Goal: Task Accomplishment & Management: Manage account settings

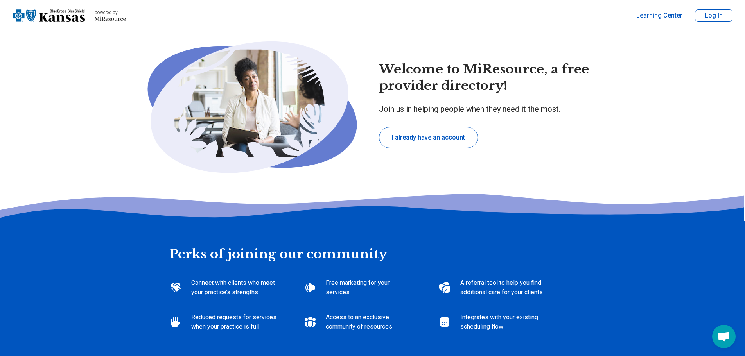
click at [455, 143] on button "I already have an account" at bounding box center [428, 137] width 99 height 21
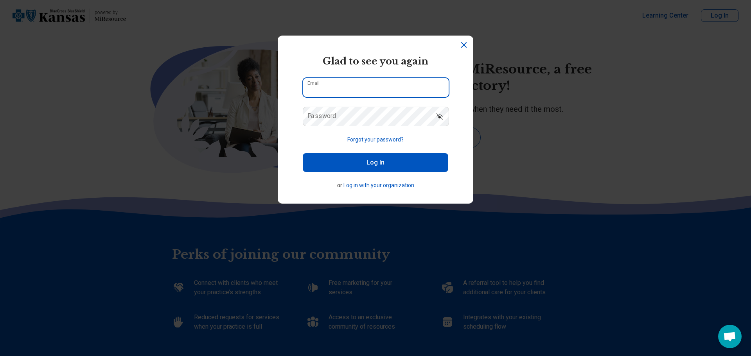
type input "**********"
click at [361, 158] on button "Log In" at bounding box center [376, 162] width 146 height 19
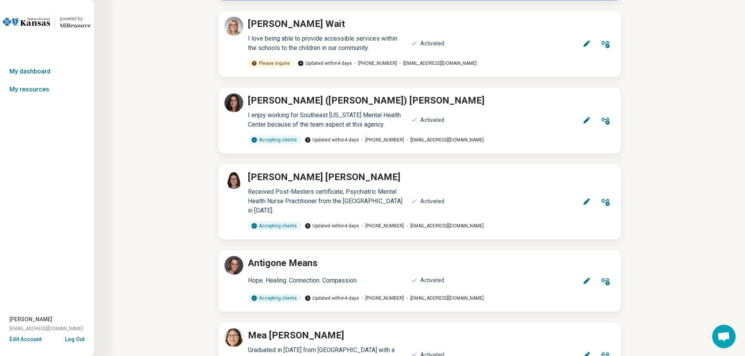
scroll to position [235, 0]
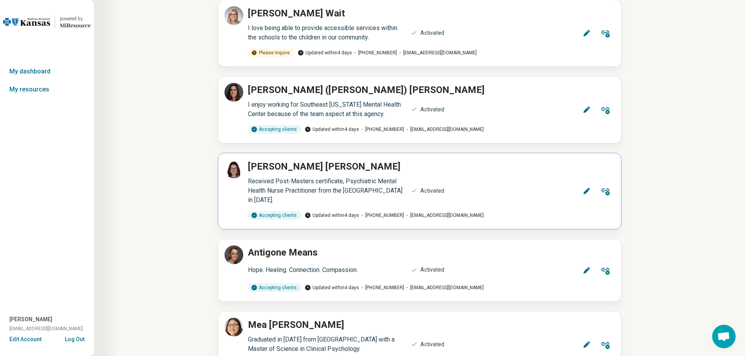
click at [587, 191] on icon at bounding box center [586, 191] width 6 height 6
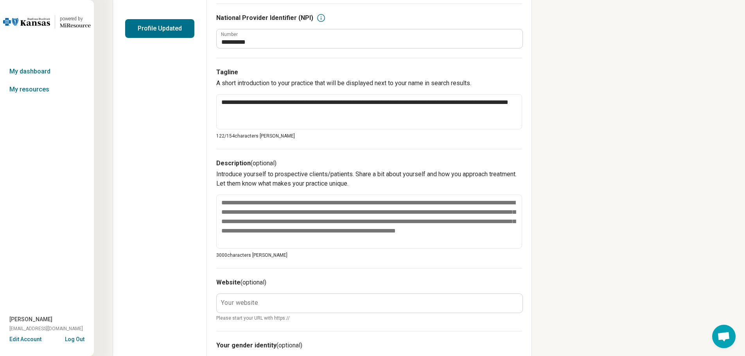
scroll to position [196, 0]
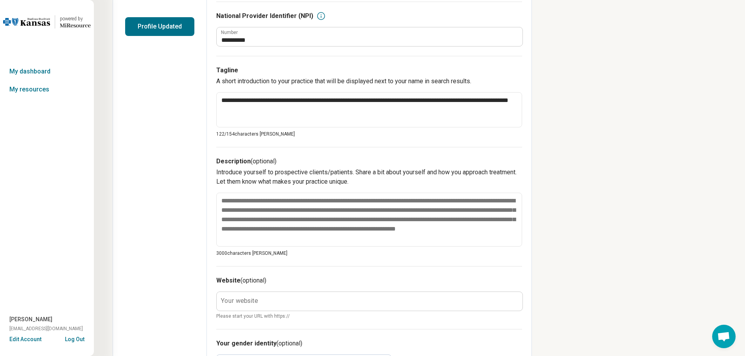
click at [148, 25] on button "Profile Updated" at bounding box center [159, 26] width 69 height 19
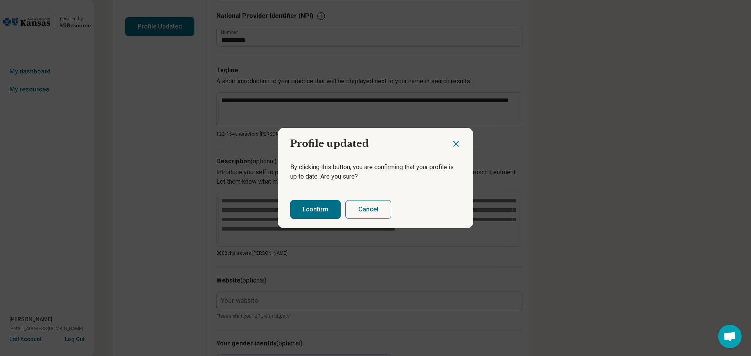
click at [312, 207] on button "I confirm" at bounding box center [315, 209] width 50 height 19
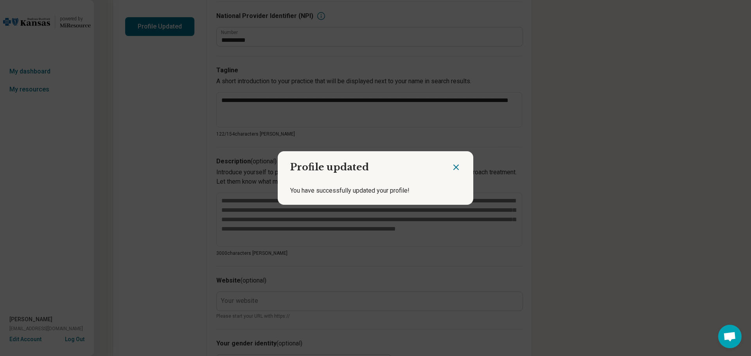
click at [454, 167] on icon "Close dialog" at bounding box center [455, 167] width 9 height 9
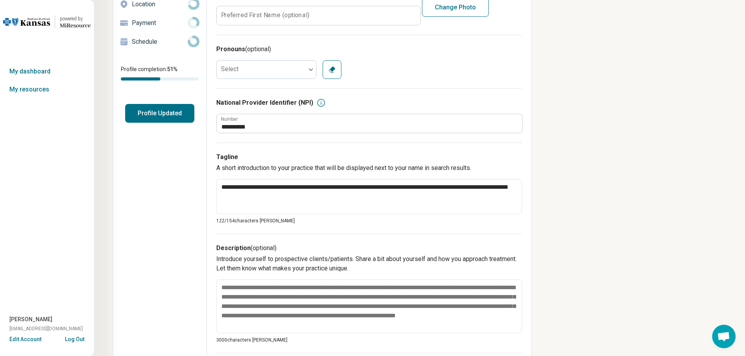
scroll to position [0, 0]
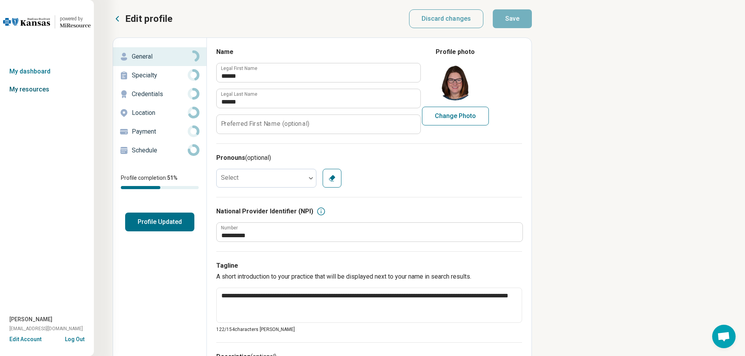
click at [18, 89] on link "My resources" at bounding box center [47, 90] width 94 height 18
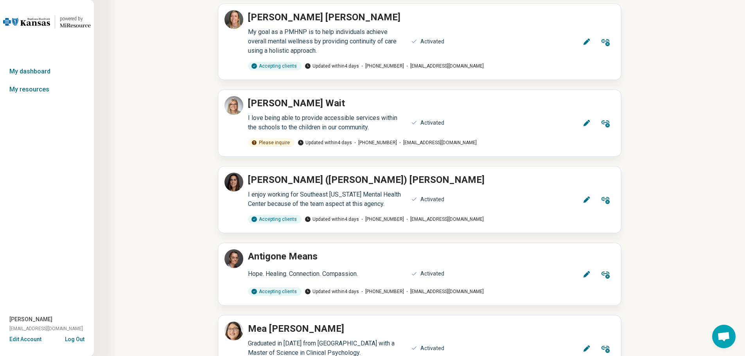
scroll to position [232, 0]
click at [588, 123] on icon at bounding box center [587, 123] width 8 height 8
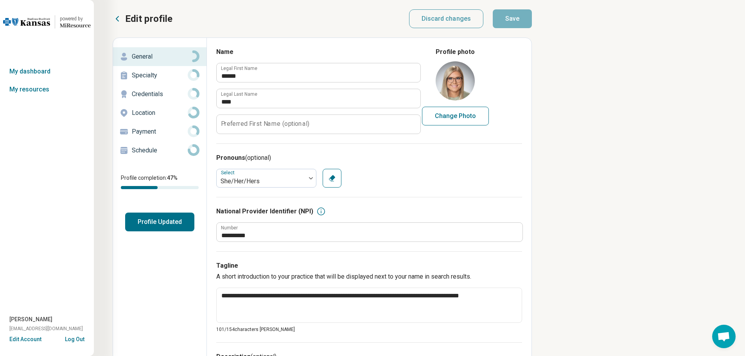
click at [159, 224] on button "Profile Updated" at bounding box center [159, 222] width 69 height 19
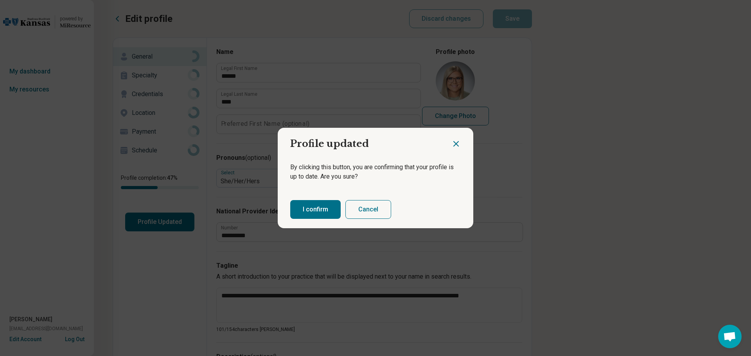
click at [325, 208] on button "I confirm" at bounding box center [315, 209] width 50 height 19
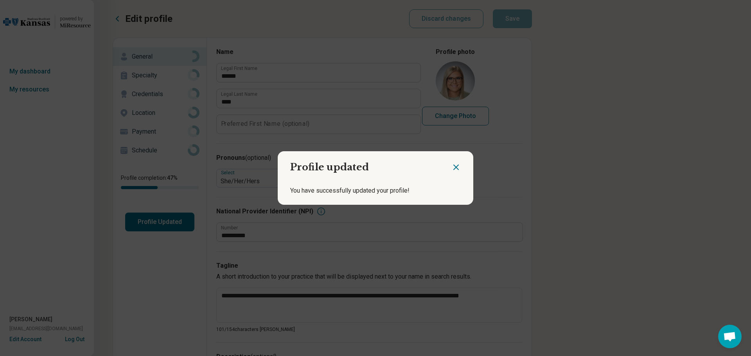
click at [451, 166] on icon "Close dialog" at bounding box center [455, 167] width 9 height 9
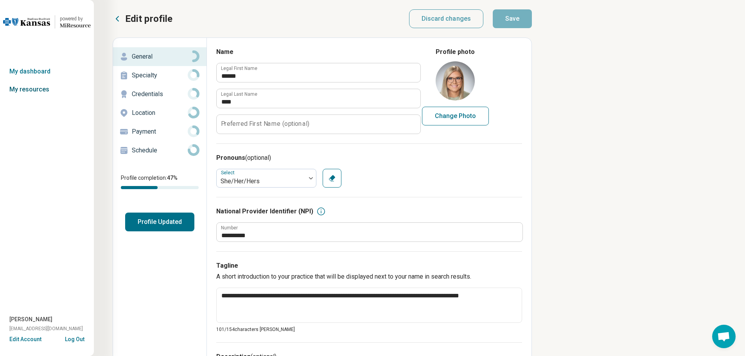
click at [32, 89] on link "My resources" at bounding box center [47, 90] width 94 height 18
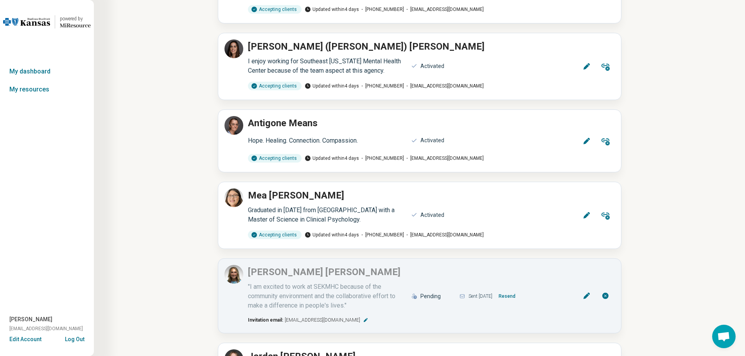
scroll to position [391, 0]
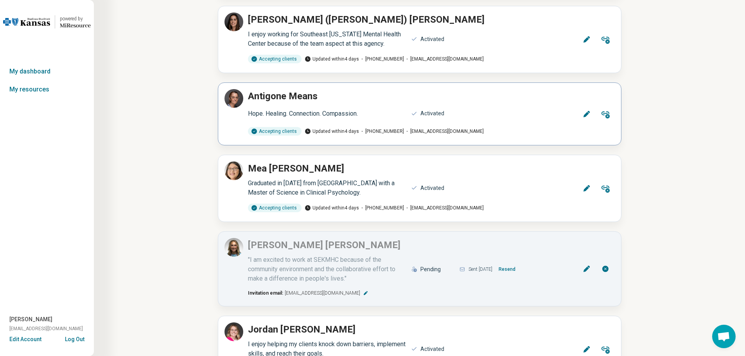
click at [583, 113] on icon at bounding box center [587, 114] width 8 height 8
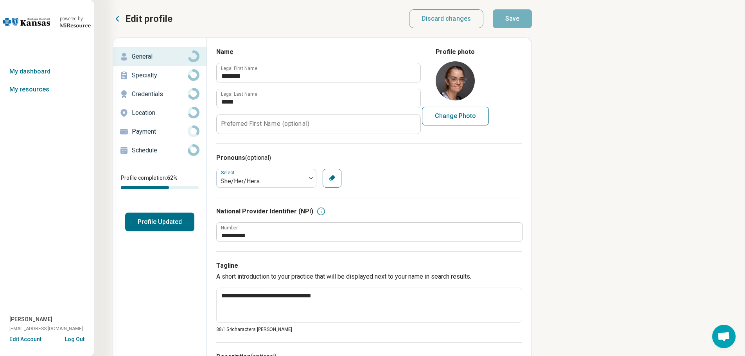
click at [145, 225] on button "Profile Updated" at bounding box center [159, 222] width 69 height 19
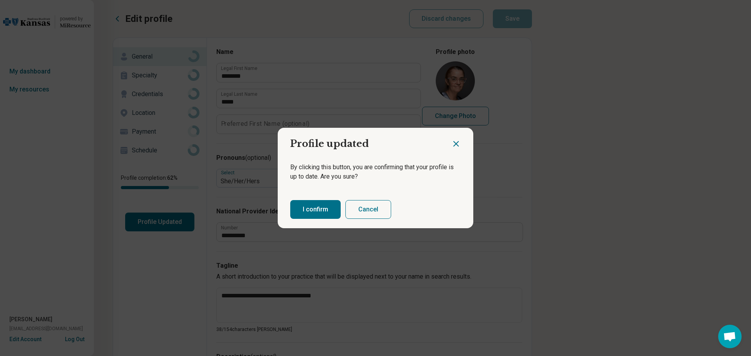
click at [316, 210] on button "I confirm" at bounding box center [315, 209] width 50 height 19
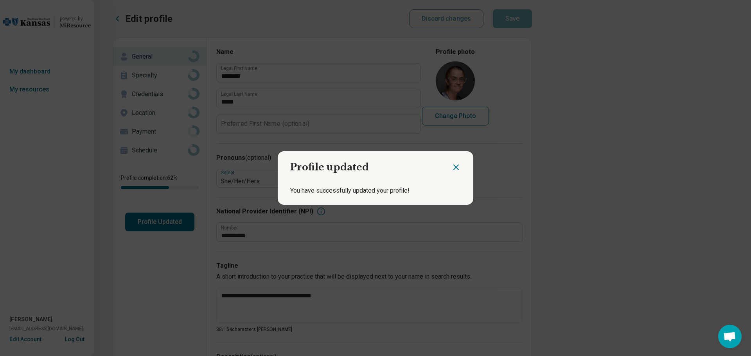
click at [454, 167] on icon "Close dialog" at bounding box center [456, 167] width 5 height 5
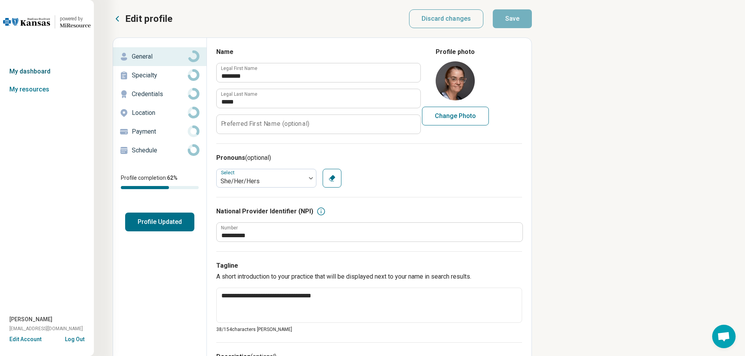
click at [32, 68] on link "My dashboard" at bounding box center [47, 72] width 94 height 18
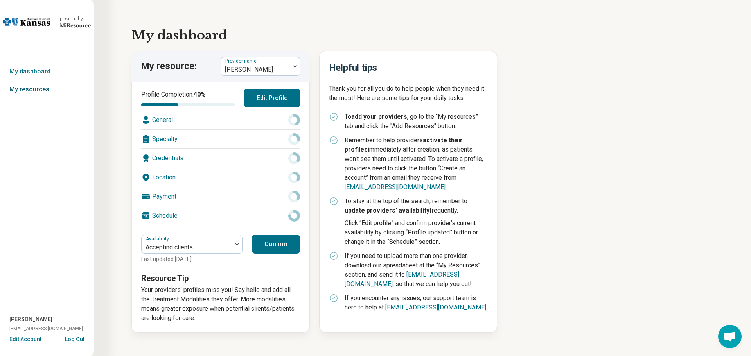
click at [32, 88] on link "My resources" at bounding box center [47, 90] width 94 height 18
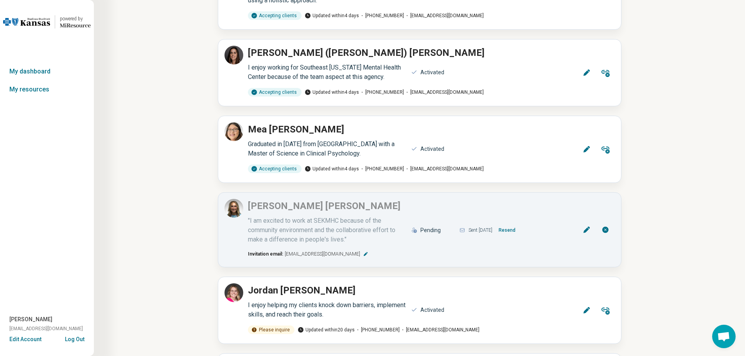
scroll to position [469, 0]
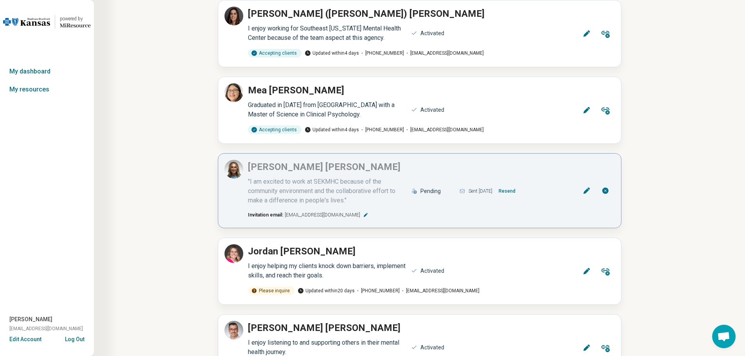
click at [519, 191] on button "Resend" at bounding box center [507, 191] width 23 height 13
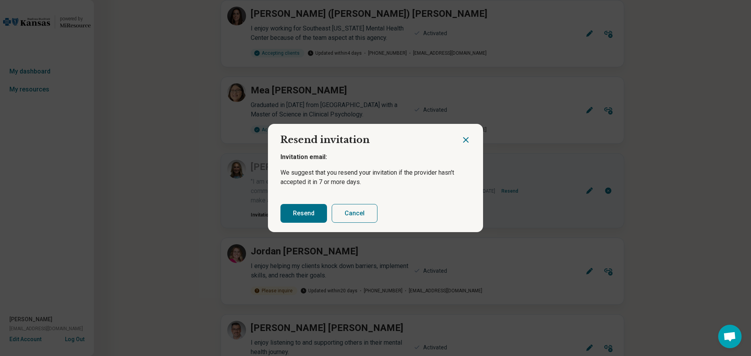
click at [297, 211] on button "Resend" at bounding box center [303, 213] width 47 height 19
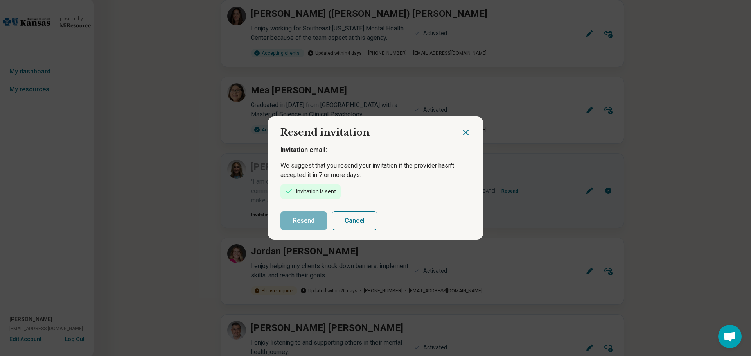
click at [463, 131] on icon "Close dialog" at bounding box center [465, 132] width 9 height 9
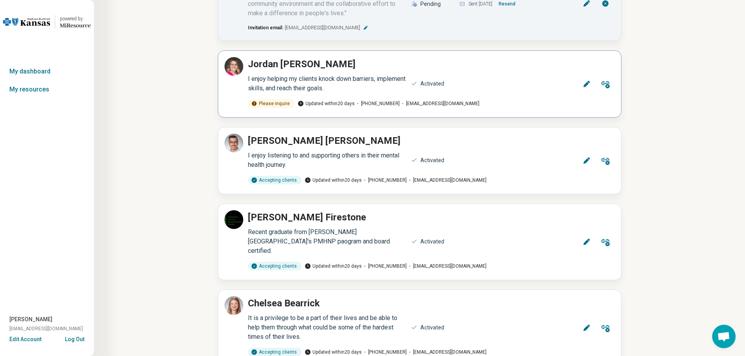
scroll to position [704, 0]
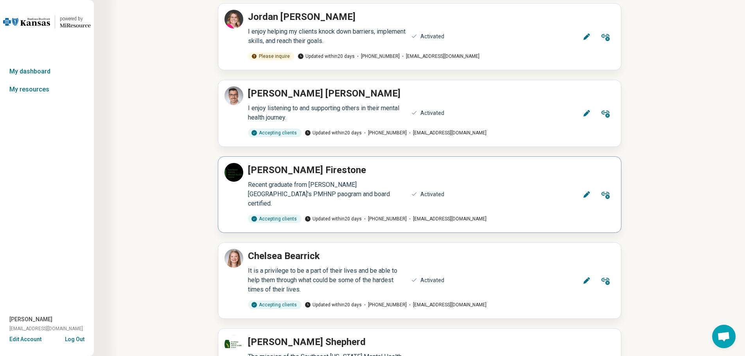
click at [584, 191] on icon at bounding box center [587, 195] width 8 height 8
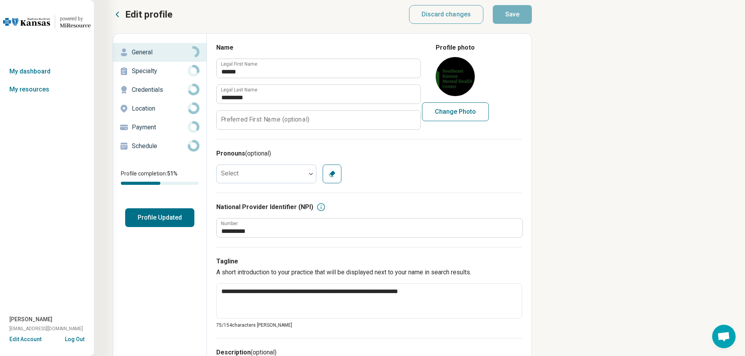
scroll to position [4, 0]
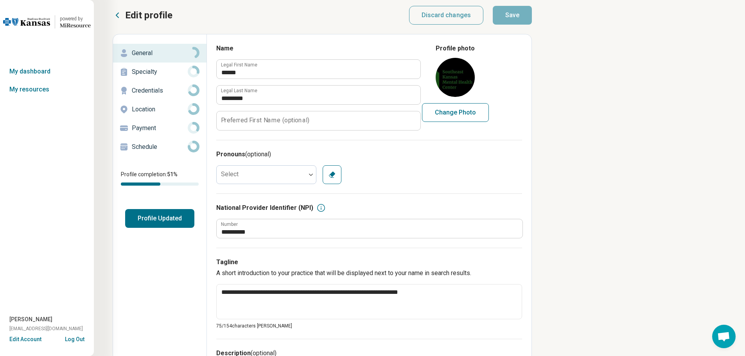
click at [149, 152] on div "Schedule" at bounding box center [159, 147] width 81 height 13
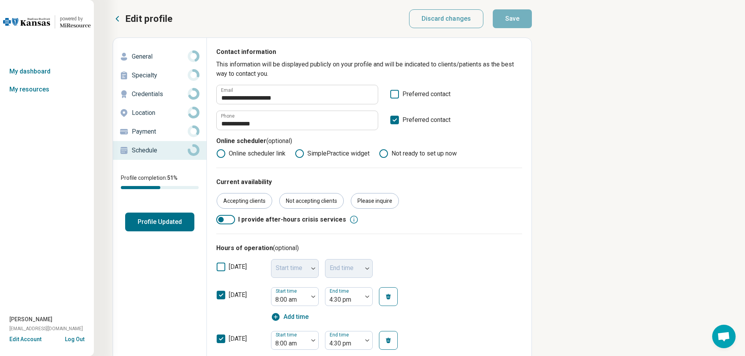
click at [155, 223] on button "Profile Updated" at bounding box center [159, 222] width 69 height 19
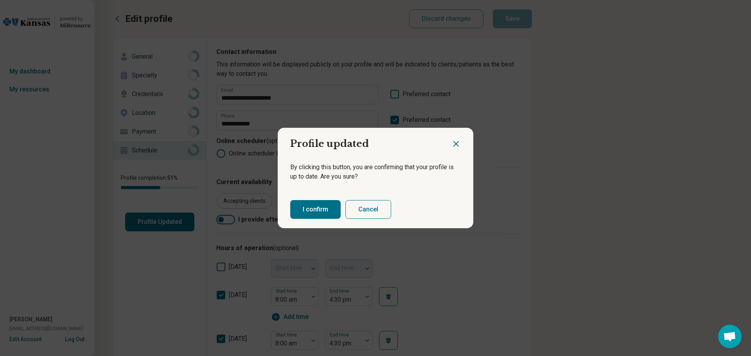
click at [311, 214] on button "I confirm" at bounding box center [315, 209] width 50 height 19
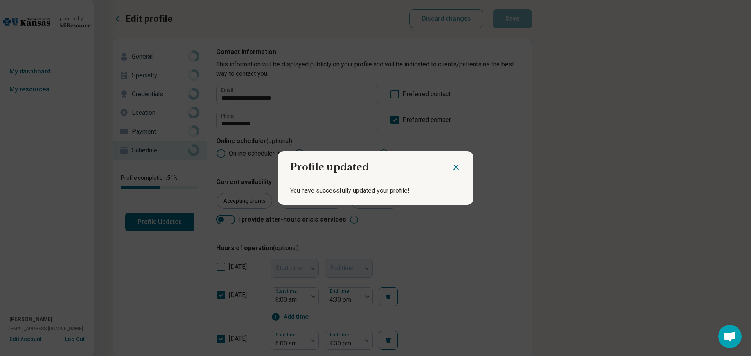
click at [454, 165] on icon "Close dialog" at bounding box center [455, 167] width 9 height 9
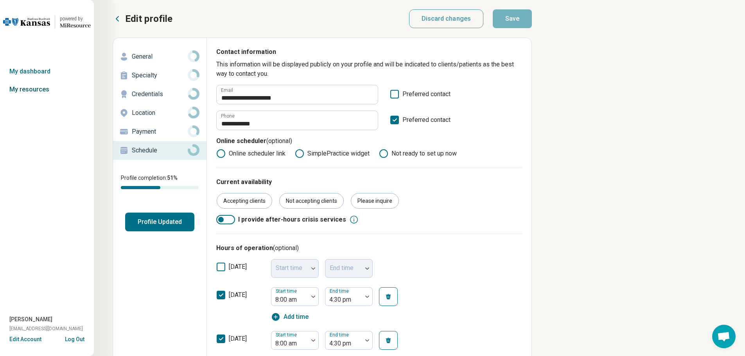
click at [26, 88] on link "My resources" at bounding box center [47, 90] width 94 height 18
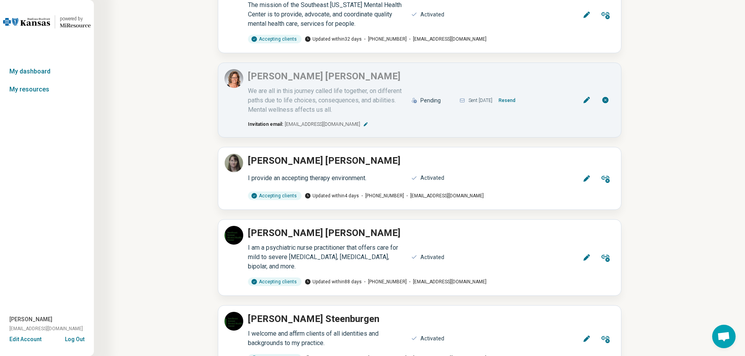
scroll to position [1134, 0]
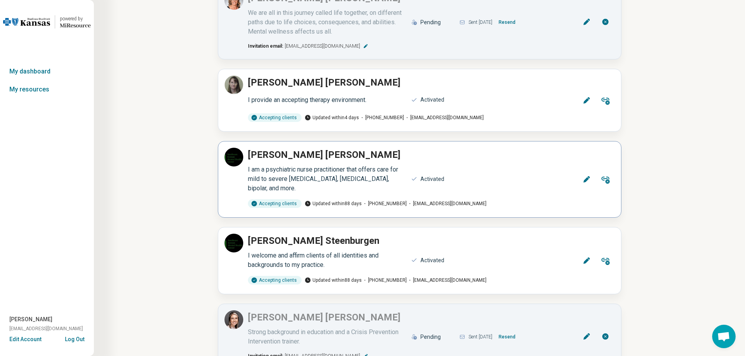
click at [585, 176] on icon at bounding box center [587, 180] width 8 height 8
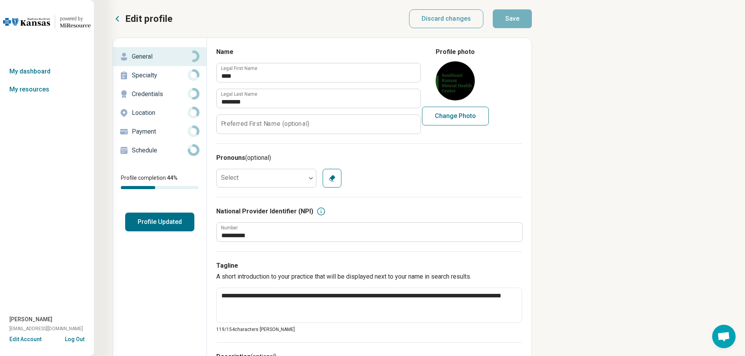
click at [157, 221] on button "Profile Updated" at bounding box center [159, 222] width 69 height 19
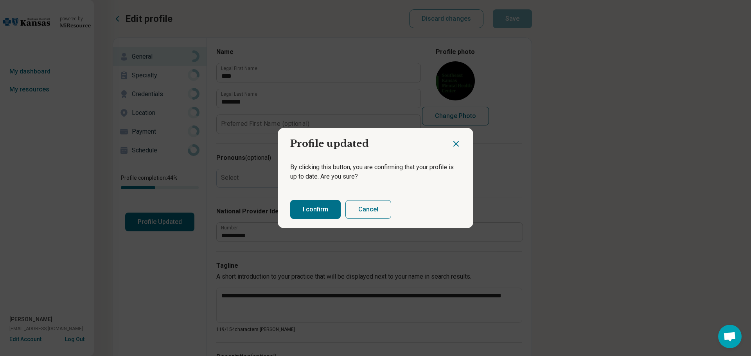
type textarea "*"
click at [310, 207] on button "I confirm" at bounding box center [315, 209] width 50 height 19
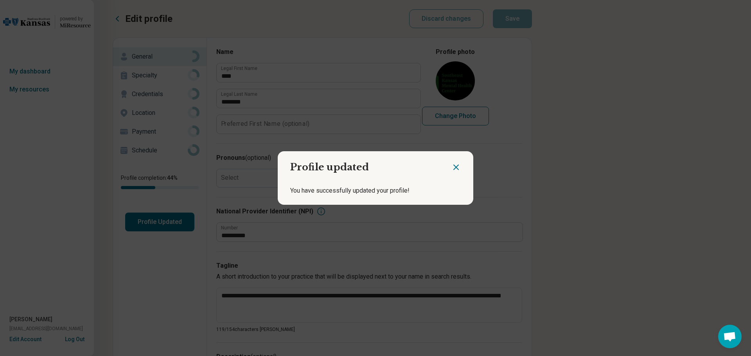
click at [451, 166] on icon "Close dialog" at bounding box center [455, 167] width 9 height 9
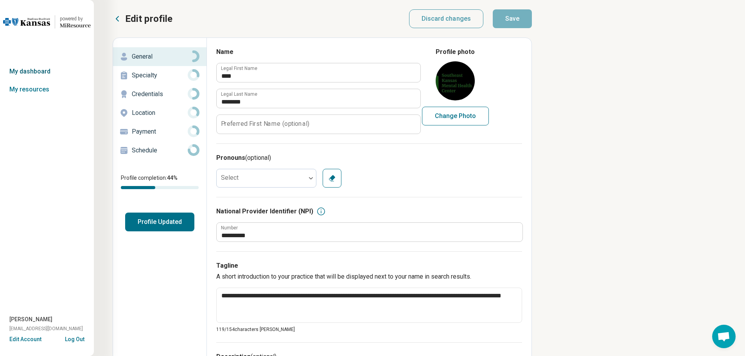
click at [27, 68] on link "My dashboard" at bounding box center [47, 72] width 94 height 18
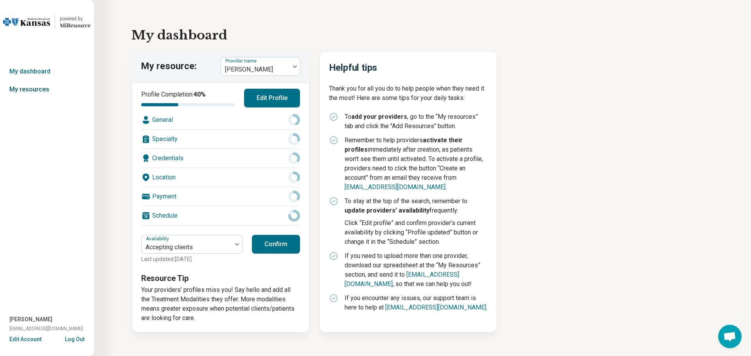
click at [16, 91] on link "My resources" at bounding box center [47, 90] width 94 height 18
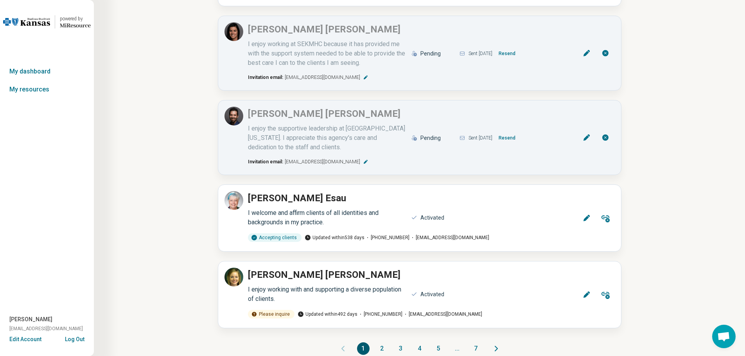
scroll to position [539, 0]
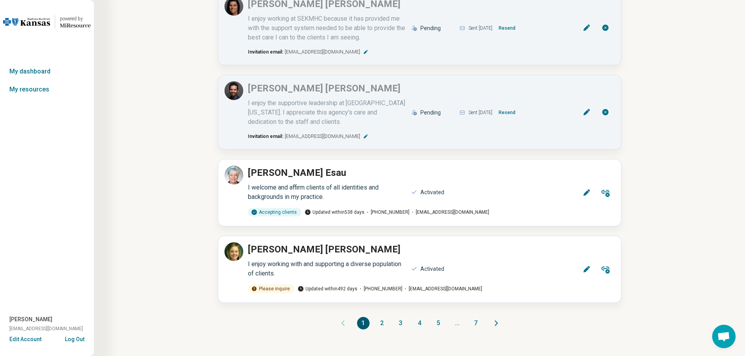
click at [381, 322] on button "2" at bounding box center [382, 323] width 13 height 13
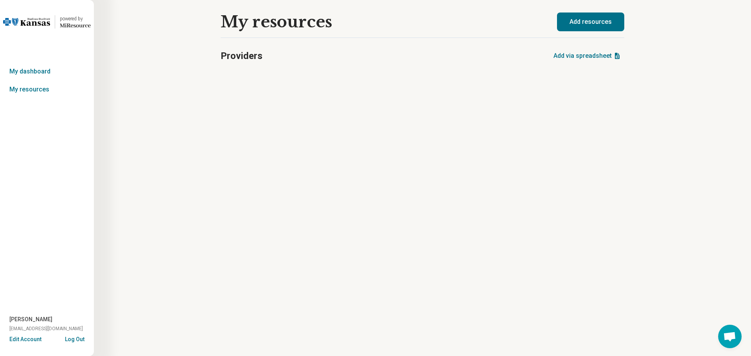
click at [414, 178] on div "My resources Providers Add via spreadsheet Add resources" at bounding box center [422, 178] width 657 height 356
click at [19, 87] on link "My resources" at bounding box center [47, 90] width 94 height 18
click at [27, 88] on link "My resources" at bounding box center [47, 90] width 94 height 18
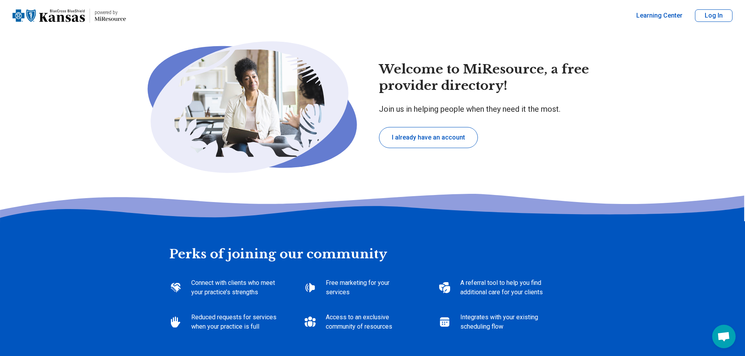
click at [429, 135] on button "I already have an account" at bounding box center [428, 137] width 99 height 21
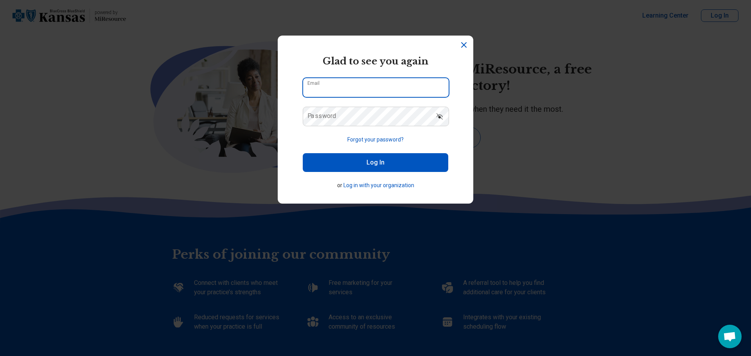
type input "**********"
click at [378, 160] on button "Log In" at bounding box center [376, 162] width 146 height 19
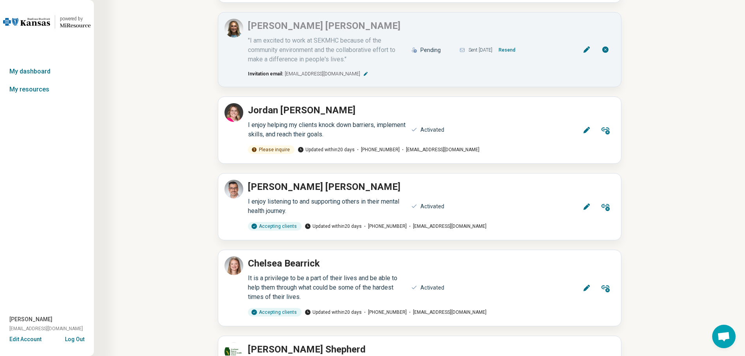
scroll to position [782, 0]
click at [584, 127] on icon at bounding box center [587, 131] width 8 height 8
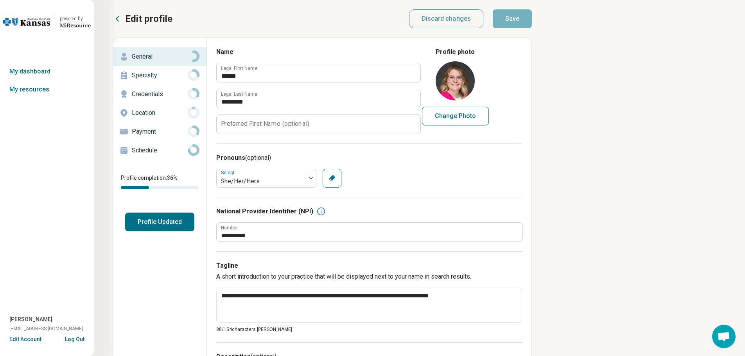
click at [146, 72] on p "Specialty" at bounding box center [160, 75] width 56 height 9
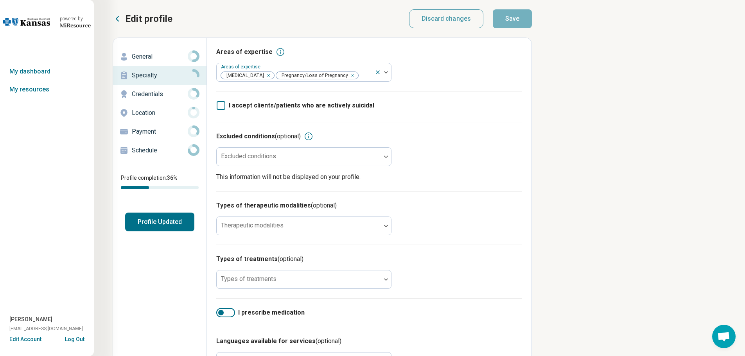
click at [147, 98] on p "Credentials" at bounding box center [160, 94] width 56 height 9
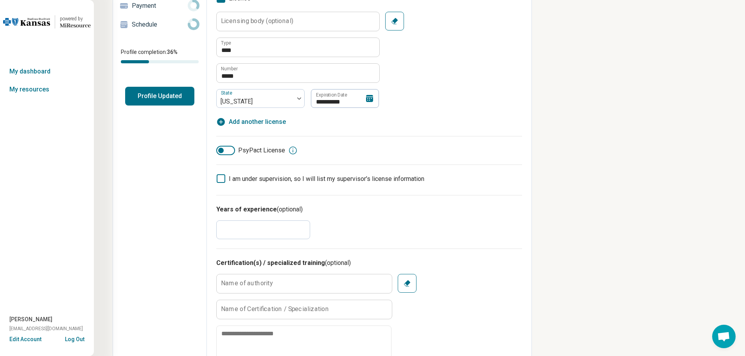
scroll to position [196, 0]
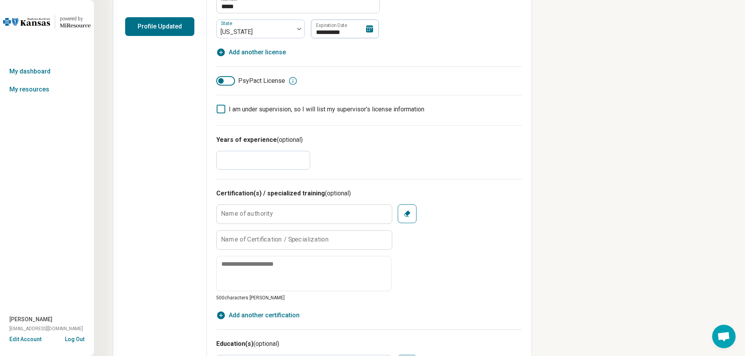
drag, startPoint x: 234, startPoint y: 160, endPoint x: 181, endPoint y: 158, distance: 53.2
click at [181, 158] on div "**********" at bounding box center [322, 292] width 419 height 900
type textarea "*"
type input "*"
click at [475, 144] on h3 "Years of experience (optional)" at bounding box center [369, 139] width 306 height 9
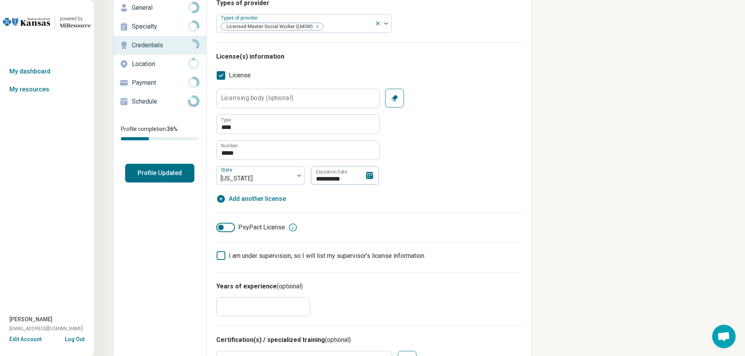
scroll to position [46, 0]
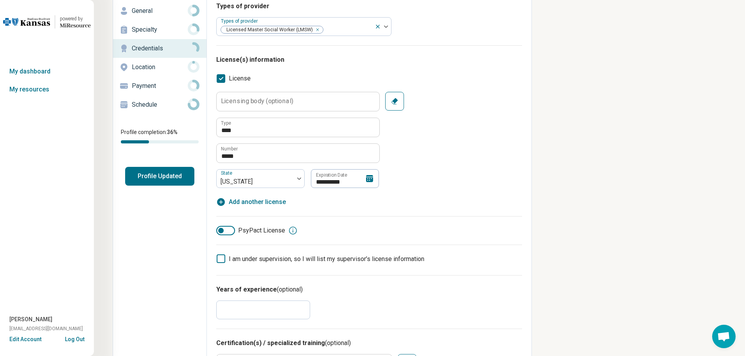
click at [139, 64] on p "Location" at bounding box center [160, 67] width 56 height 9
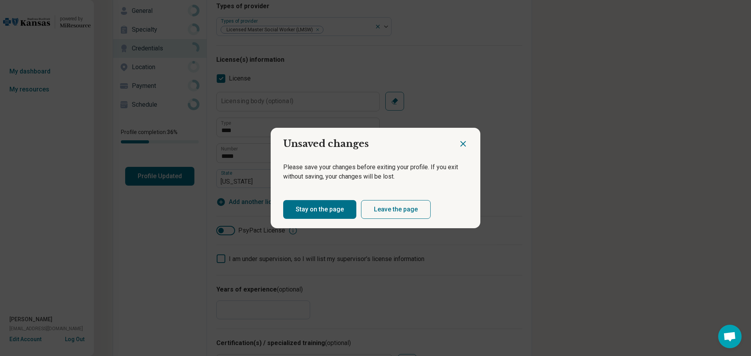
click at [460, 146] on icon "Close dialog" at bounding box center [462, 143] width 9 height 9
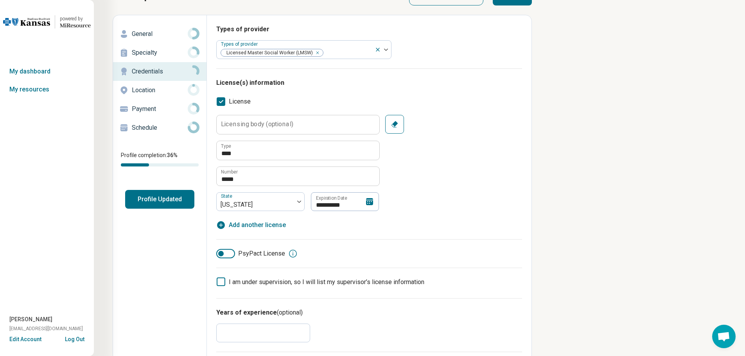
scroll to position [0, 0]
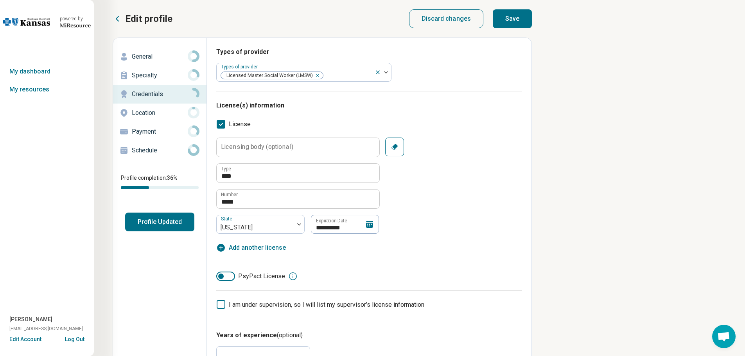
click at [516, 22] on button "Save" at bounding box center [512, 18] width 39 height 19
type textarea "*"
click at [146, 111] on p "Location" at bounding box center [160, 112] width 56 height 9
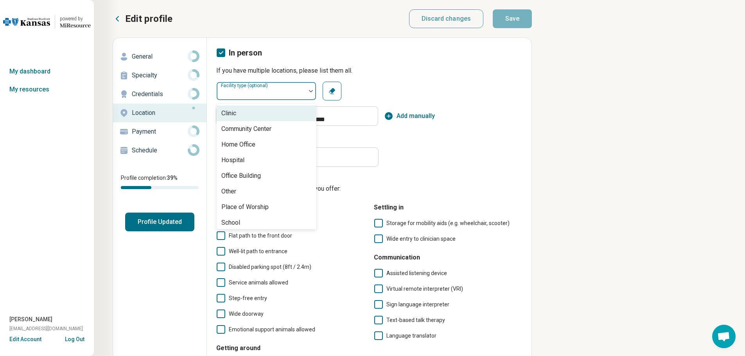
click at [291, 90] on div at bounding box center [261, 94] width 83 height 11
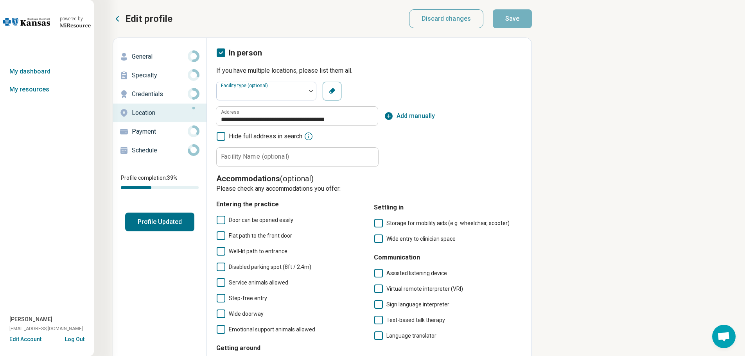
click at [232, 158] on label "Facility Name (optional)" at bounding box center [255, 157] width 68 height 6
click at [232, 158] on input "Facility Name (optional)" at bounding box center [298, 157] width 162 height 19
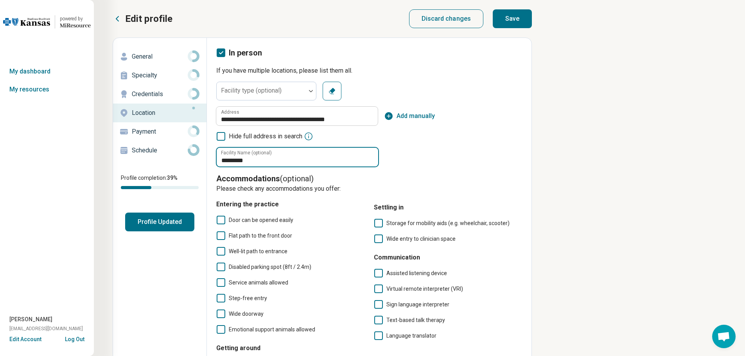
type input "**********"
click at [219, 221] on icon at bounding box center [221, 220] width 9 height 9
click at [220, 237] on icon at bounding box center [221, 236] width 9 height 9
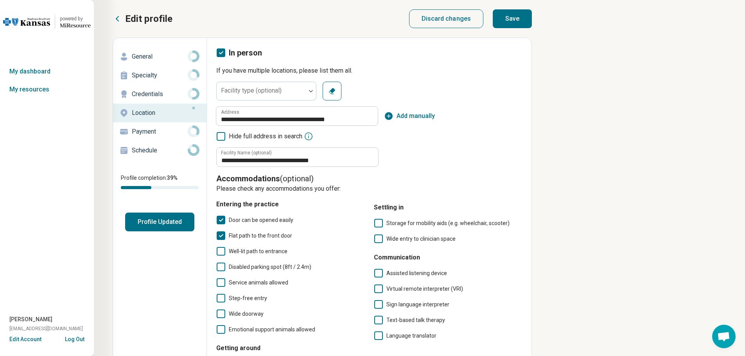
click at [219, 252] on icon at bounding box center [221, 251] width 9 height 9
click at [220, 278] on div "Door can be opened easily Flat path to the front door Well-lit path to entrance…" at bounding box center [290, 275] width 148 height 119
click at [222, 283] on icon at bounding box center [221, 283] width 9 height 9
click at [381, 225] on icon at bounding box center [378, 223] width 9 height 9
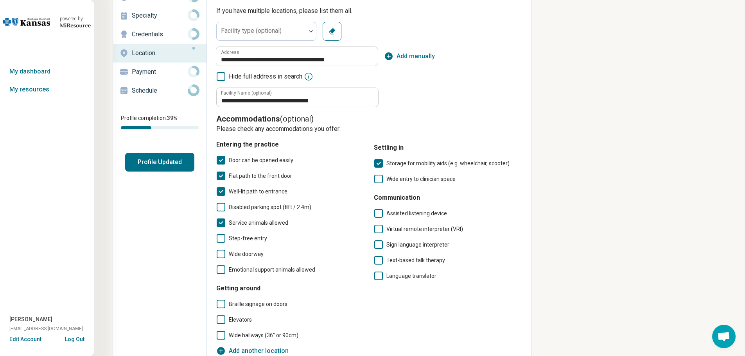
scroll to position [78, 0]
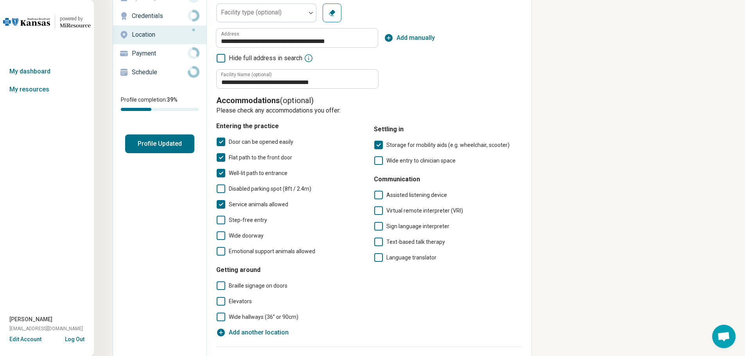
click at [379, 209] on icon at bounding box center [378, 211] width 9 height 9
click at [376, 225] on icon at bounding box center [378, 226] width 9 height 9
click at [218, 237] on icon at bounding box center [221, 236] width 9 height 9
click at [224, 221] on icon at bounding box center [221, 220] width 9 height 9
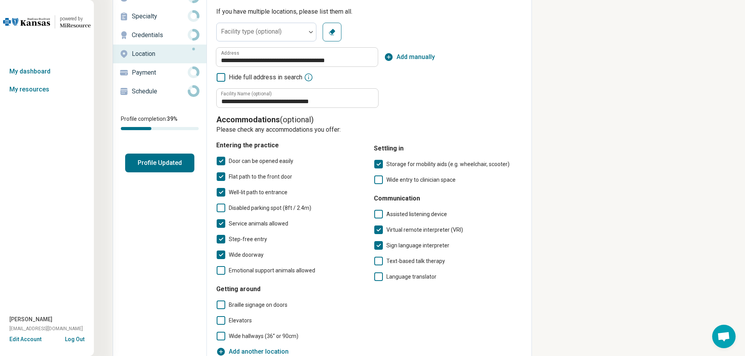
scroll to position [0, 0]
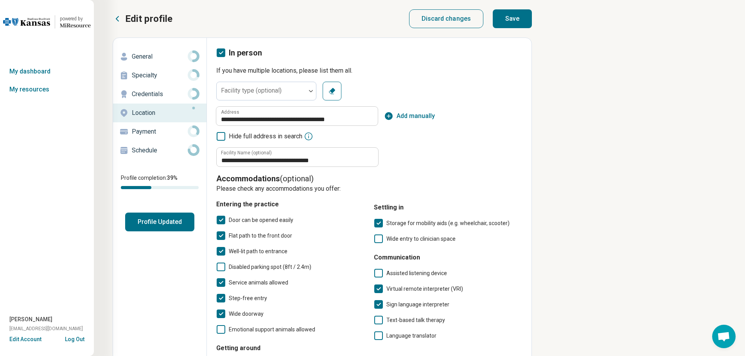
click at [515, 14] on button "Save" at bounding box center [512, 18] width 39 height 19
click at [139, 131] on p "Payment" at bounding box center [160, 131] width 56 height 9
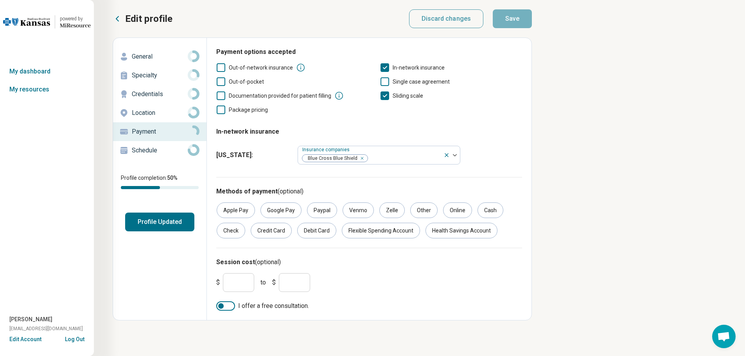
click at [140, 151] on p "Schedule" at bounding box center [160, 150] width 56 height 9
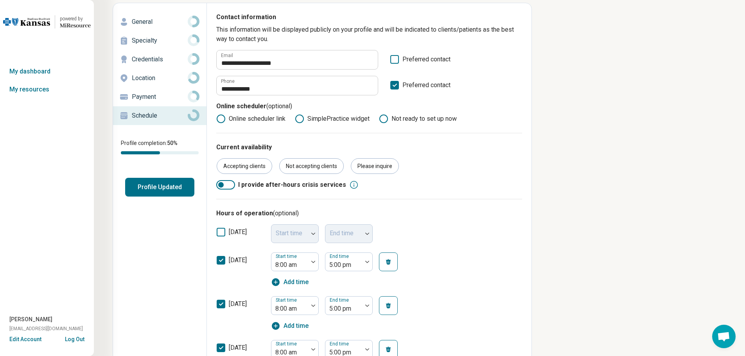
scroll to position [32, 0]
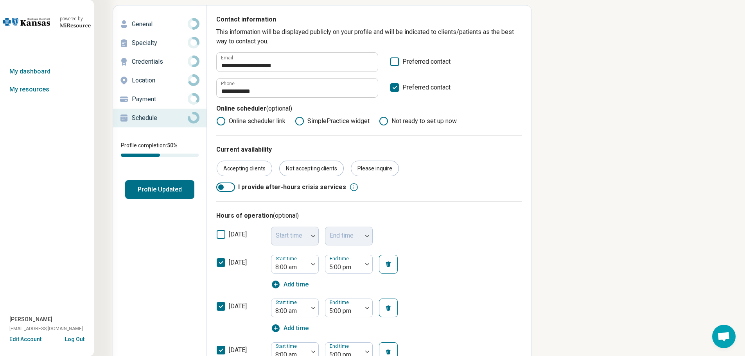
click at [171, 189] on button "Profile Updated" at bounding box center [159, 189] width 69 height 19
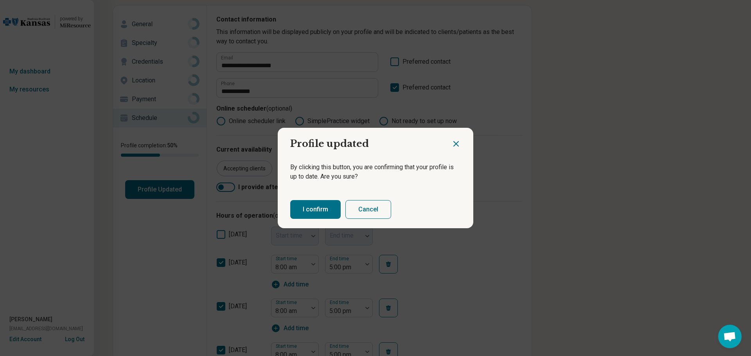
click at [315, 208] on button "I confirm" at bounding box center [315, 209] width 50 height 19
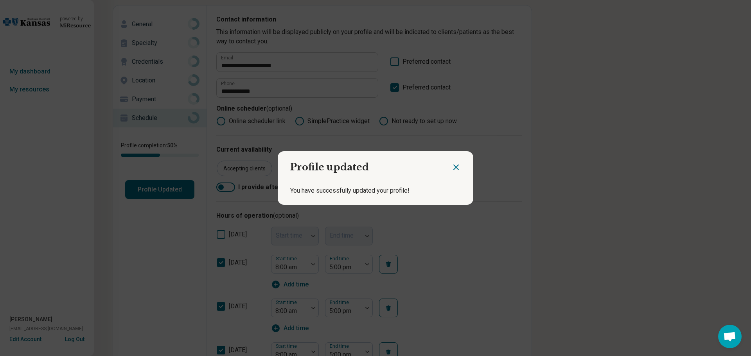
click at [454, 167] on icon "Close dialog" at bounding box center [456, 167] width 5 height 5
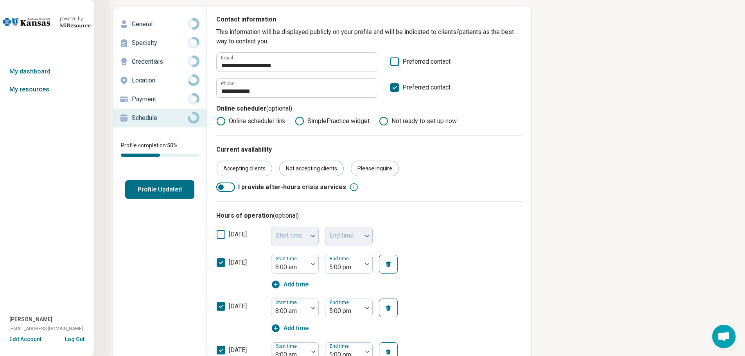
click at [31, 89] on link "My resources" at bounding box center [47, 90] width 94 height 18
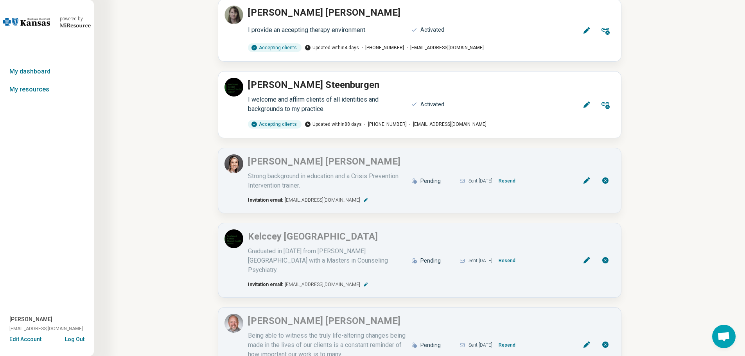
scroll to position [1291, 0]
click at [585, 101] on icon at bounding box center [587, 105] width 8 height 8
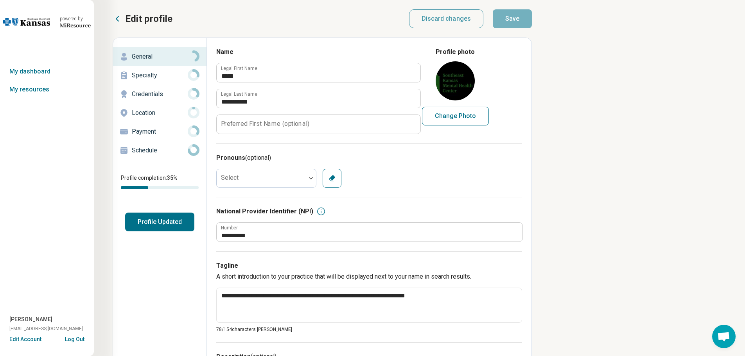
type textarea "*"
click at [158, 223] on button "Profile Updated" at bounding box center [159, 222] width 69 height 19
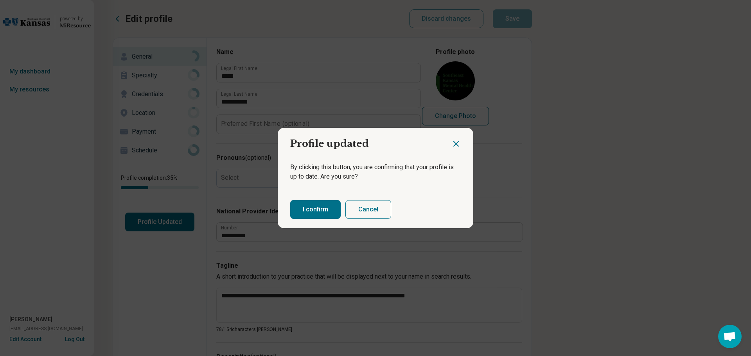
click at [306, 207] on button "I confirm" at bounding box center [315, 209] width 50 height 19
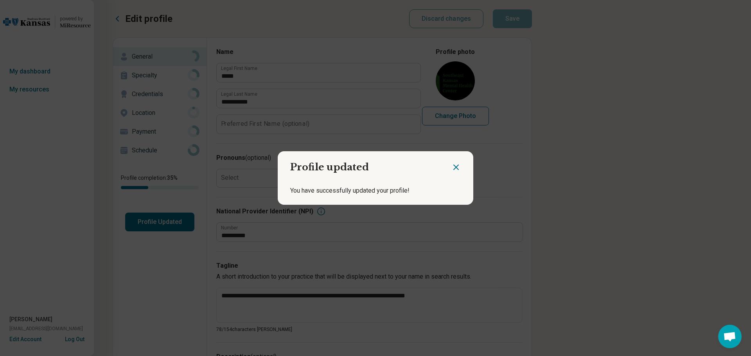
click at [454, 168] on icon "Close dialog" at bounding box center [456, 167] width 5 height 5
